Goal: Information Seeking & Learning: Learn about a topic

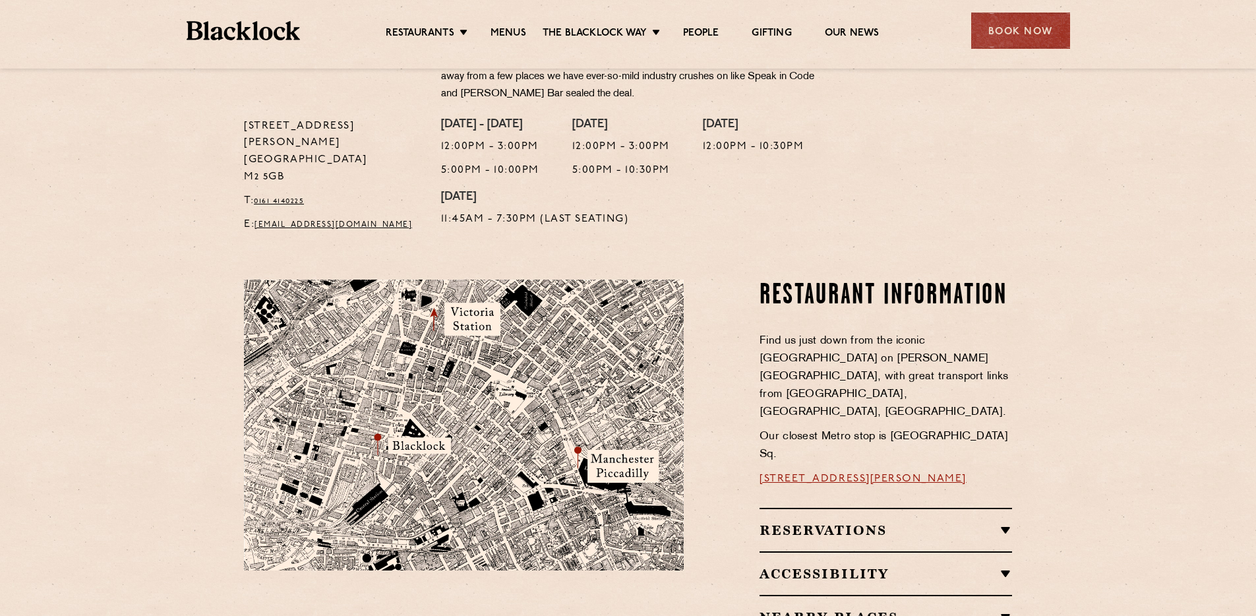
scroll to position [547, 0]
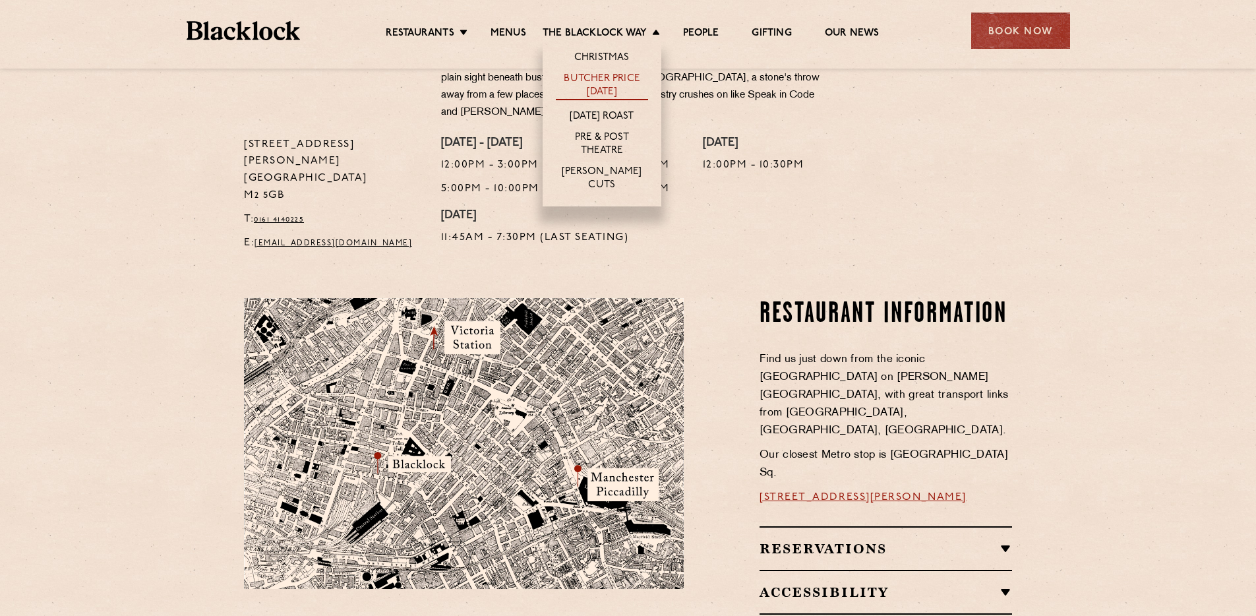
click at [619, 83] on link "Butcher Price [DATE]" at bounding box center [602, 87] width 92 height 28
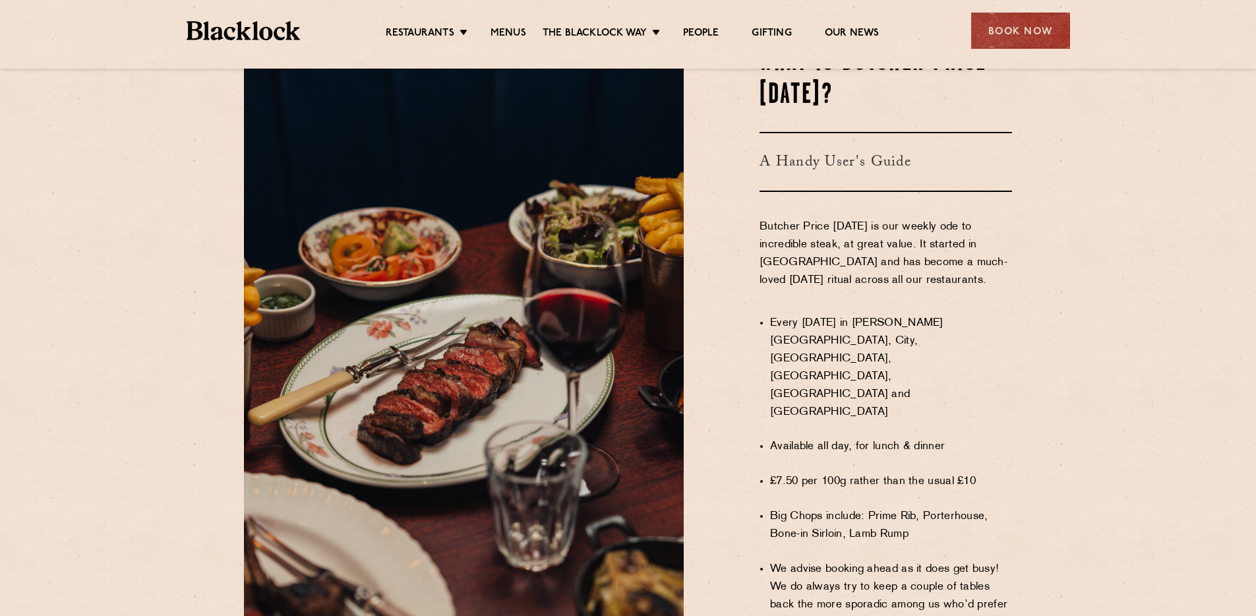
scroll to position [735, 0]
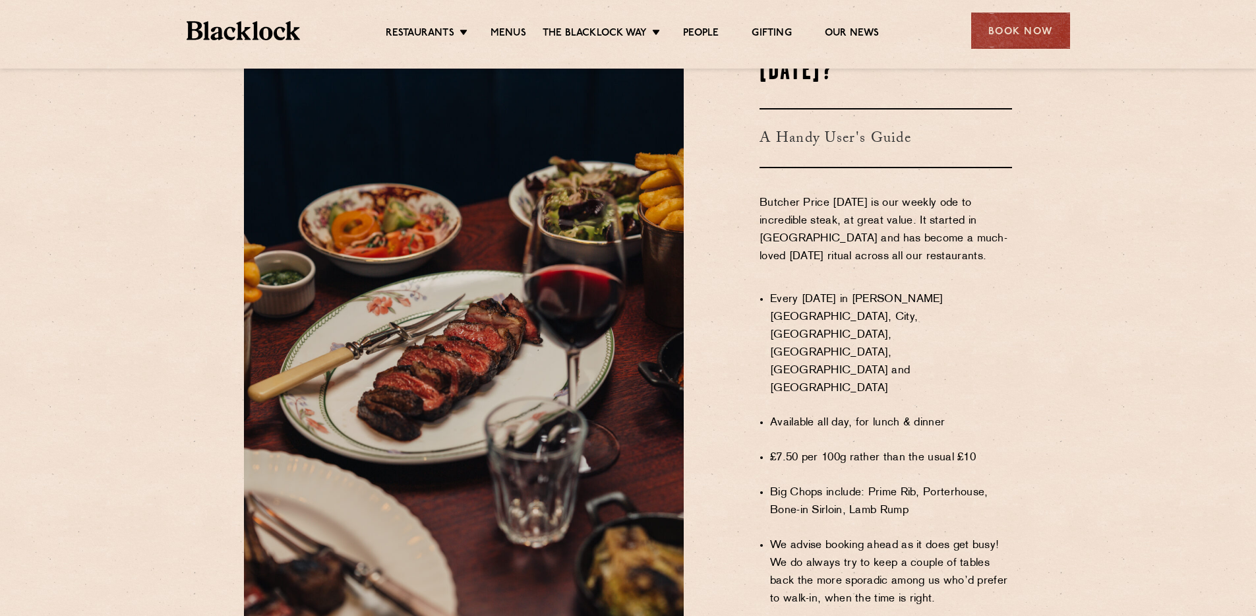
click at [887, 484] on li "Big Chops include: Prime Rib, Porterhouse, Bone-in Sirloin, Lamb Rump" at bounding box center [891, 502] width 242 height 36
click at [983, 484] on li "Big Chops include: Prime Rib, Porterhouse, Bone-in Sirloin, Lamb Rump" at bounding box center [891, 502] width 242 height 36
click at [955, 484] on li "Big Chops include: Prime Rib, Porterhouse, Bone-in Sirloin, Lamb Rump" at bounding box center [891, 502] width 242 height 36
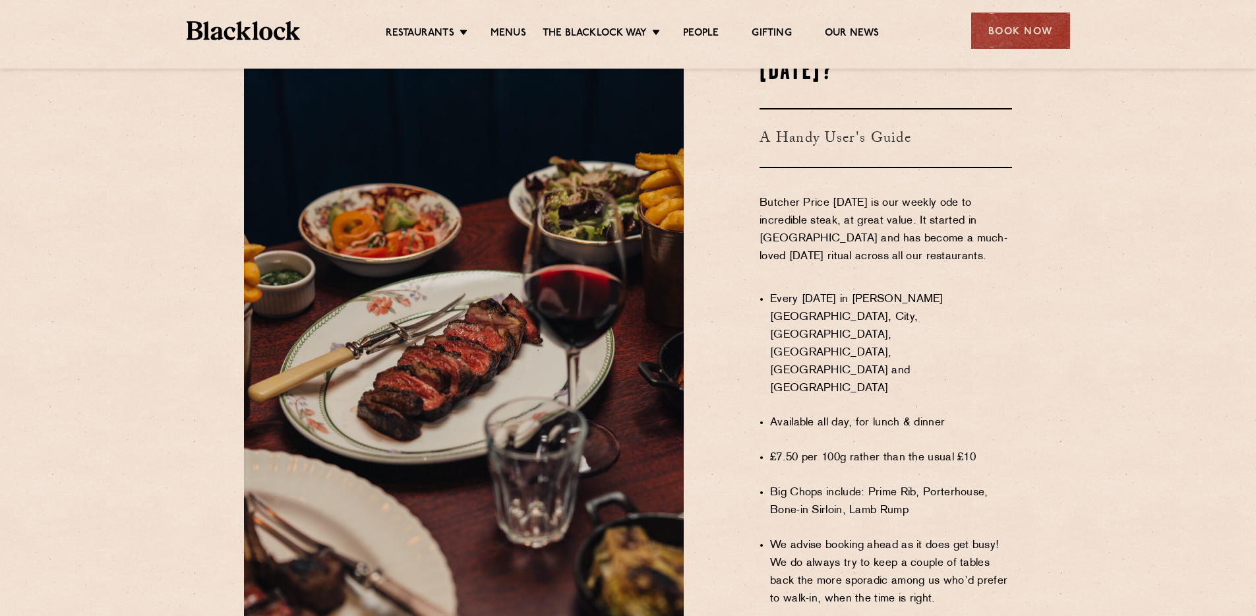
click at [820, 484] on li "Big Chops include: Prime Rib, Porterhouse, Bone-in Sirloin, Lamb Rump" at bounding box center [891, 502] width 242 height 36
click at [896, 484] on li "Big Chops include: Prime Rib, Porterhouse, Bone-in Sirloin, Lamb Rump" at bounding box center [891, 502] width 242 height 36
click at [852, 484] on li "Big Chops include: Prime Rib, Porterhouse, Bone-in Sirloin, Lamb Rump" at bounding box center [891, 502] width 242 height 36
drag, startPoint x: 852, startPoint y: 484, endPoint x: 882, endPoint y: 485, distance: 30.4
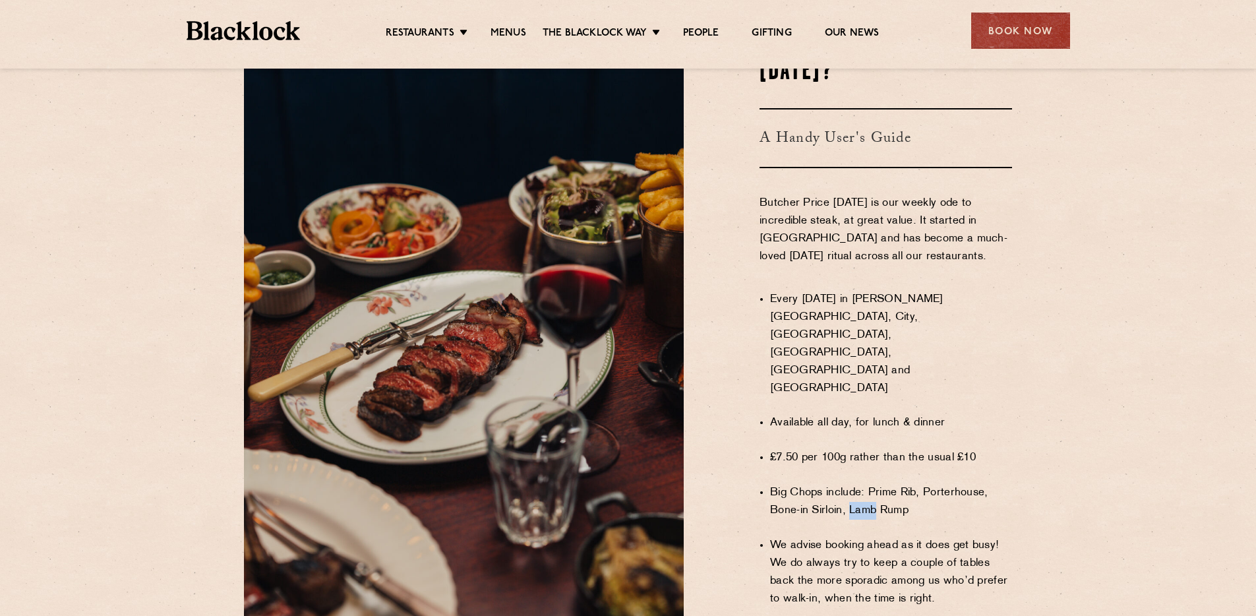
click at [856, 484] on li "Big Chops include: Prime Rib, Porterhouse, Bone-in Sirloin, Lamb Rump" at bounding box center [891, 502] width 242 height 36
click at [908, 484] on li "Big Chops include: Prime Rib, Porterhouse, Bone-in Sirloin, Lamb Rump" at bounding box center [891, 502] width 242 height 36
click at [496, 32] on link "Menus" at bounding box center [509, 34] width 36 height 15
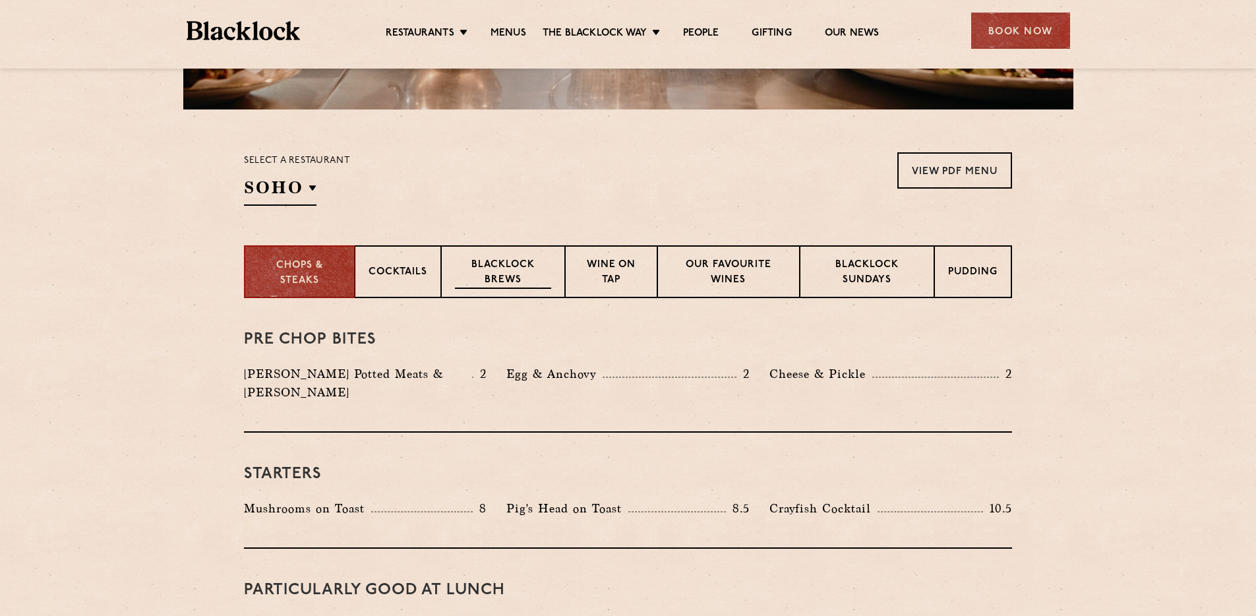
scroll to position [429, 0]
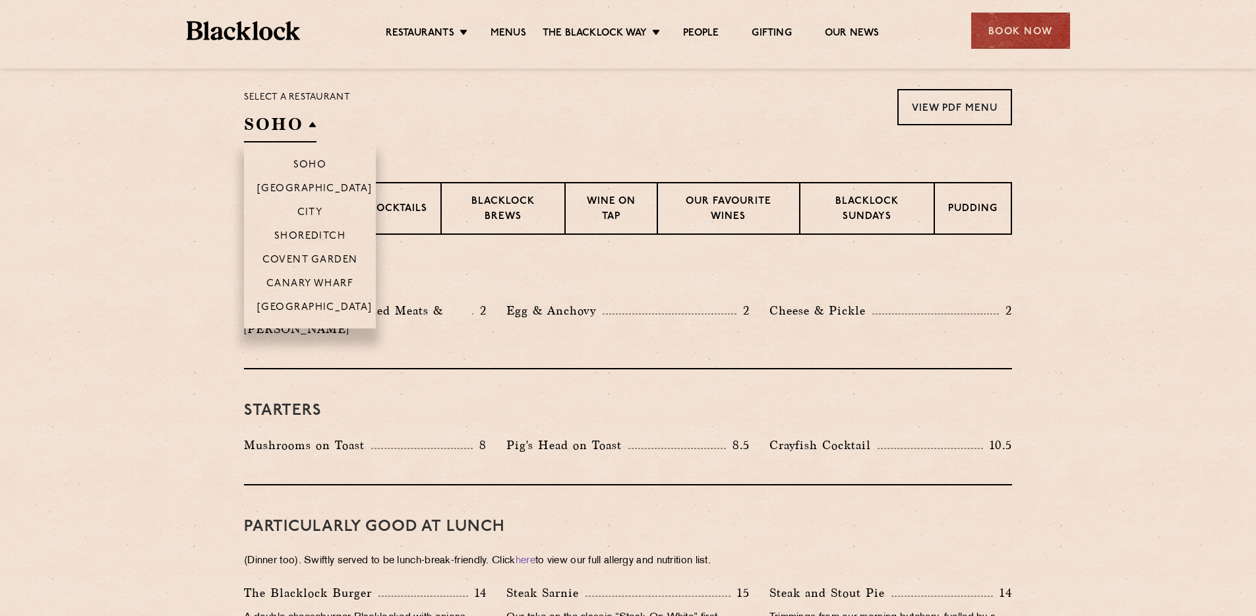
click at [297, 119] on h2 "SOHO" at bounding box center [280, 128] width 73 height 30
click at [320, 296] on li "[GEOGRAPHIC_DATA]" at bounding box center [310, 312] width 132 height 34
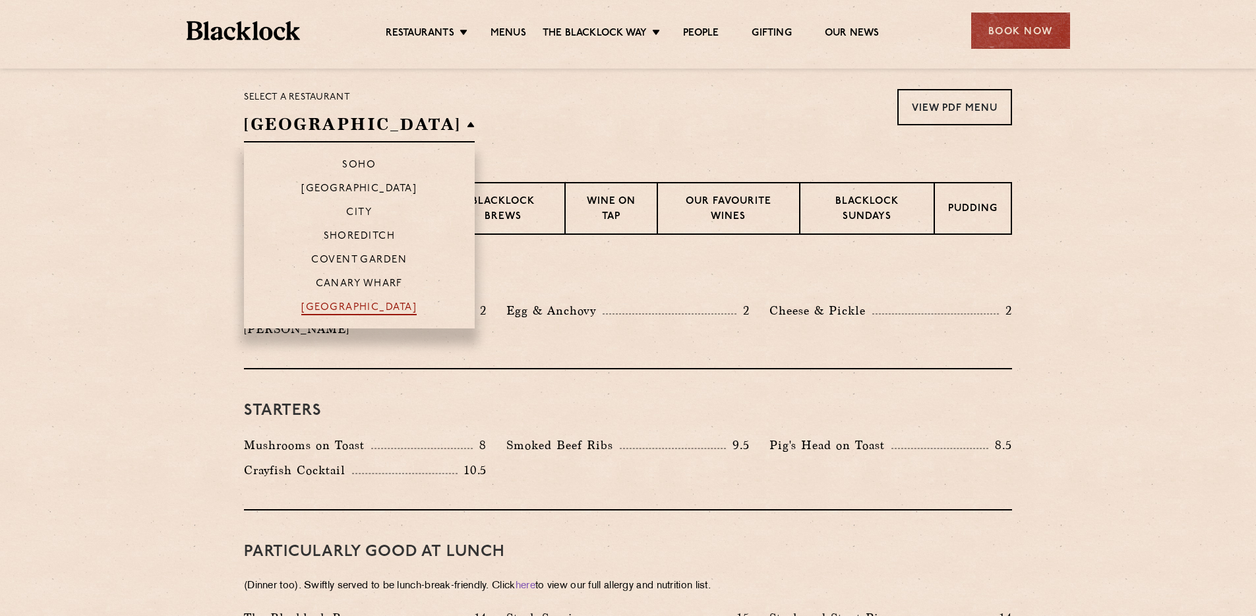
click at [346, 304] on p "[GEOGRAPHIC_DATA]" at bounding box center [358, 308] width 115 height 13
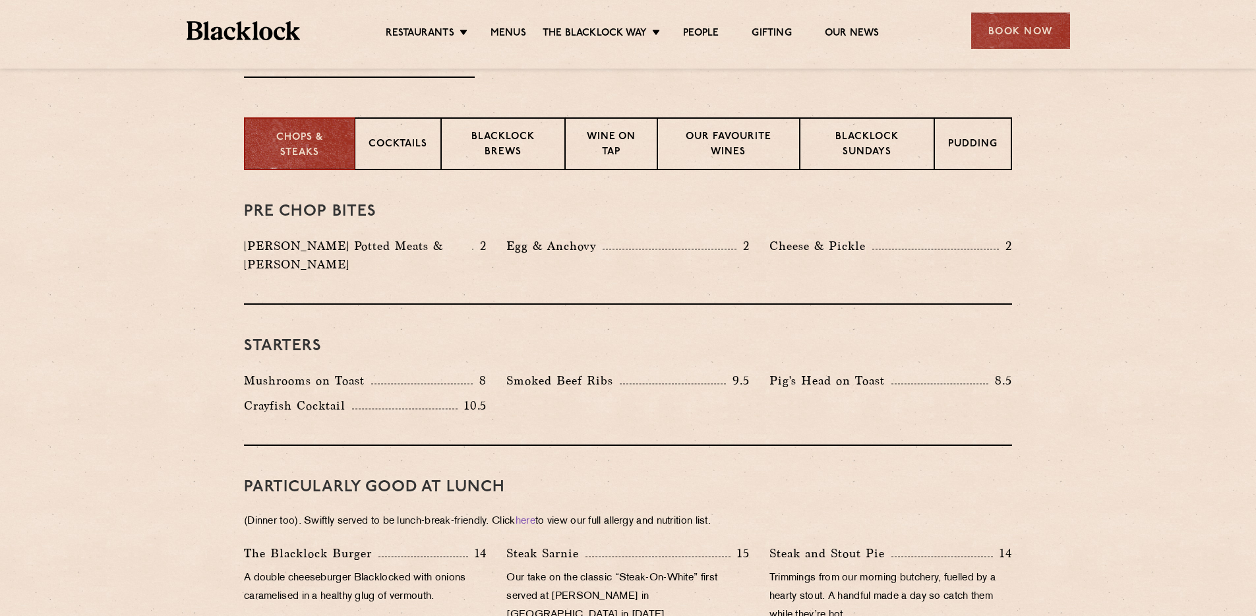
scroll to position [0, 0]
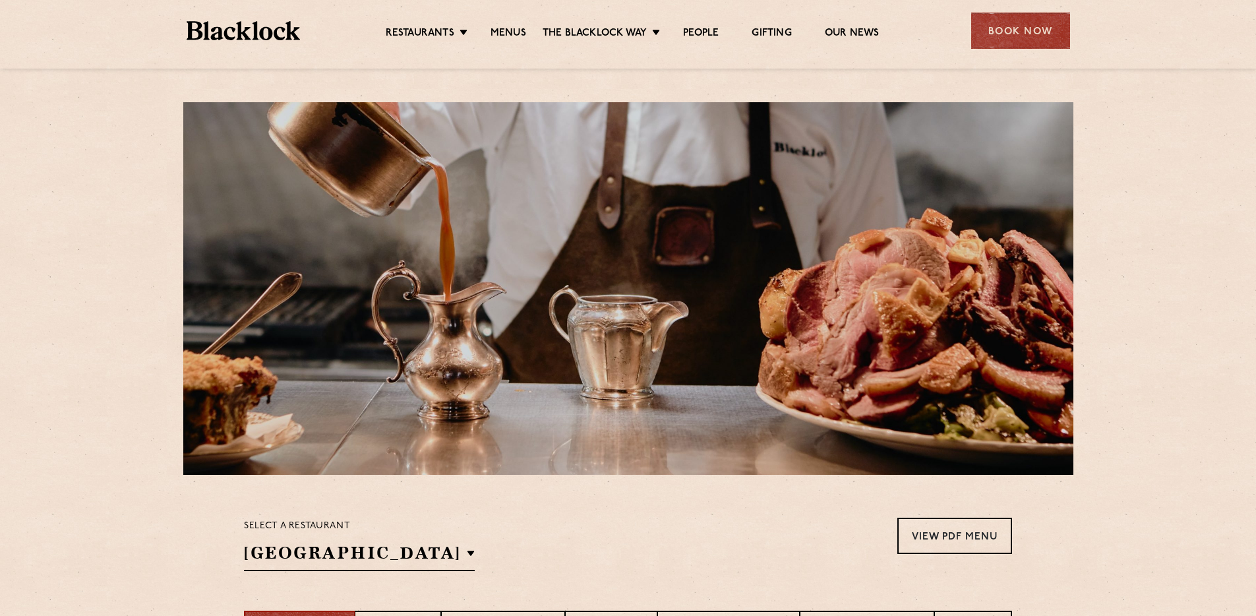
click at [268, 28] on img at bounding box center [244, 30] width 114 height 19
